Goal: Task Accomplishment & Management: Manage account settings

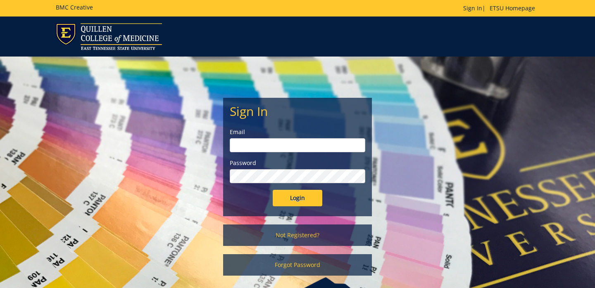
click at [263, 146] on input "email" at bounding box center [298, 145] width 136 height 14
type input "[EMAIL_ADDRESS][DOMAIN_NAME]"
click at [273, 190] on input "Login" at bounding box center [298, 198] width 50 height 17
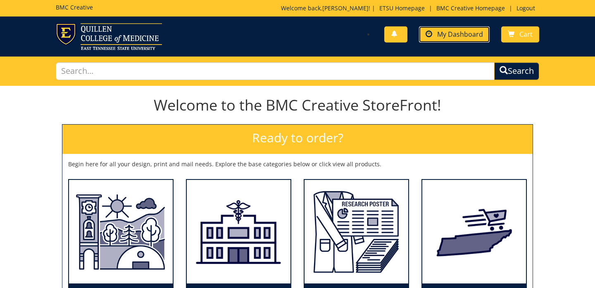
click at [472, 35] on span "My Dashboard" at bounding box center [460, 34] width 46 height 9
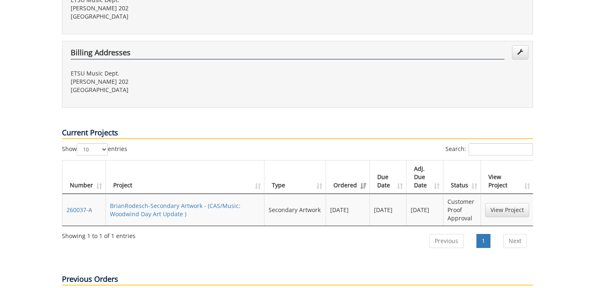
scroll to position [260, 0]
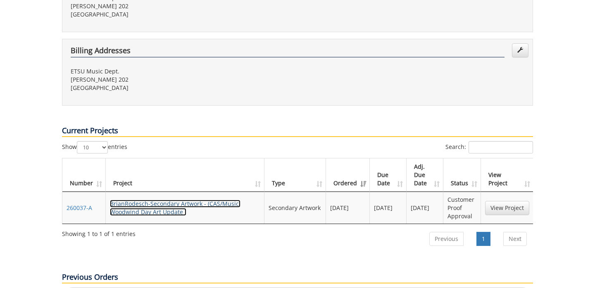
click at [194, 200] on link "BrianRodesch-Secondary Artwork - (CAS/Music: Woodwind Day Art Update )" at bounding box center [175, 208] width 131 height 16
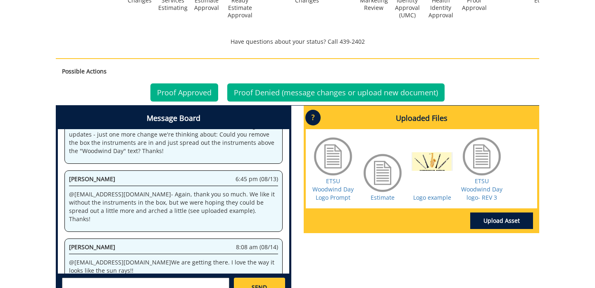
scroll to position [270, 0]
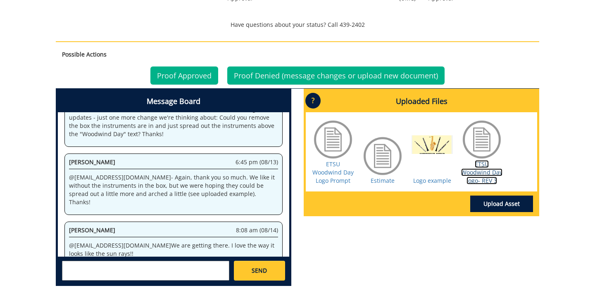
click at [485, 174] on link "ETSU Woodwind Day logo- REV 3" at bounding box center [481, 172] width 41 height 24
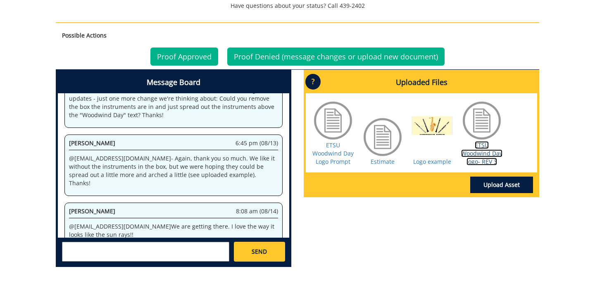
scroll to position [291, 0]
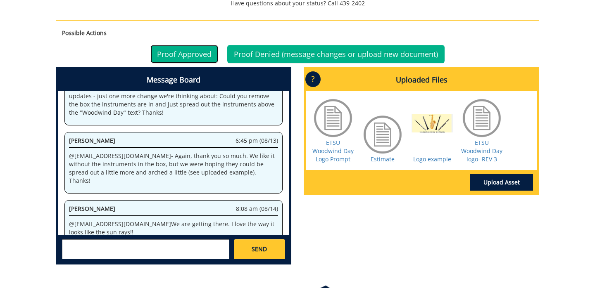
click at [183, 54] on link "Proof Approved" at bounding box center [184, 54] width 68 height 18
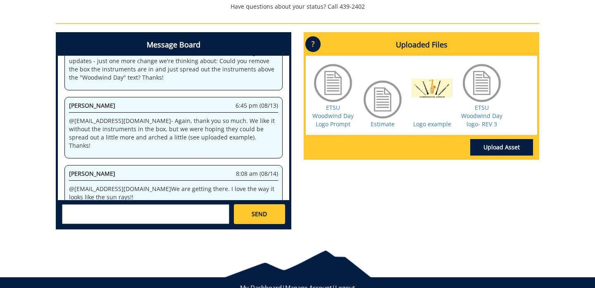
scroll to position [316, 0]
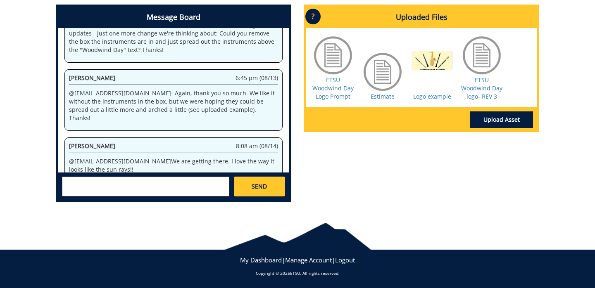
click at [159, 188] on textarea at bounding box center [145, 187] width 167 height 20
click at [98, 181] on textarea "@aresa" at bounding box center [145, 187] width 167 height 20
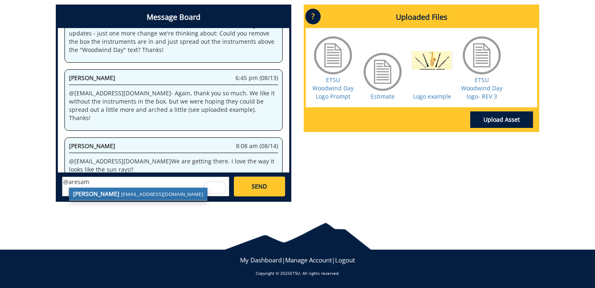
click at [102, 196] on strong "[PERSON_NAME]" at bounding box center [96, 194] width 46 height 8
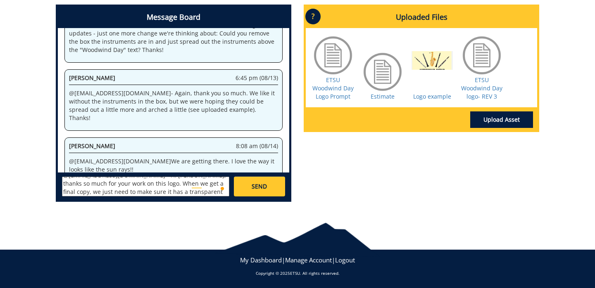
scroll to position [15, 0]
type textarea "@[EMAIL_ADDRESS][DOMAIN_NAME] - Hi [PERSON_NAME], thanks so much for your work …"
click at [253, 183] on span "SEND" at bounding box center [259, 187] width 15 height 8
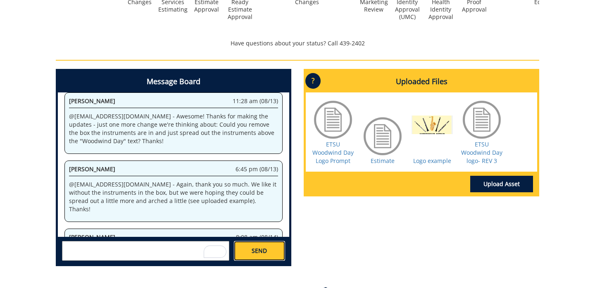
scroll to position [195, 0]
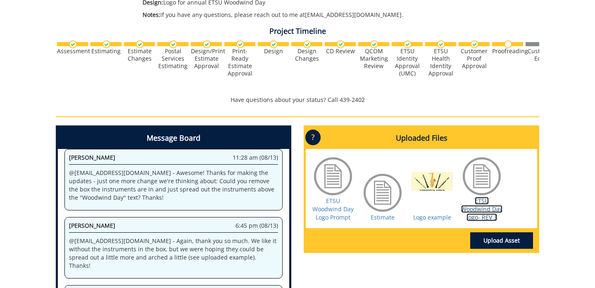
click at [486, 207] on link "ETSU Woodwind Day logo- REV 3" at bounding box center [481, 209] width 41 height 24
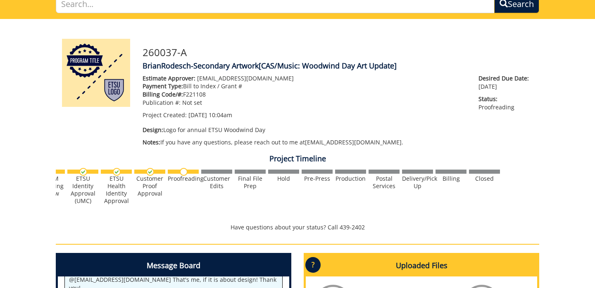
scroll to position [0, 0]
